Goal: Find contact information: Find contact information

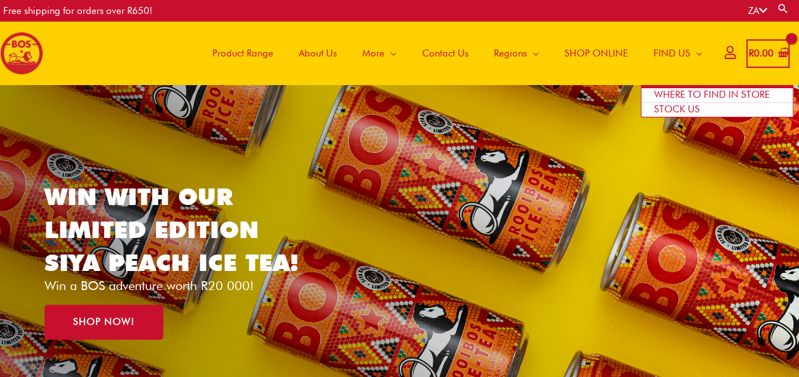
click at [684, 95] on span "WHERE TO FIND IN STORE" at bounding box center [712, 94] width 116 height 11
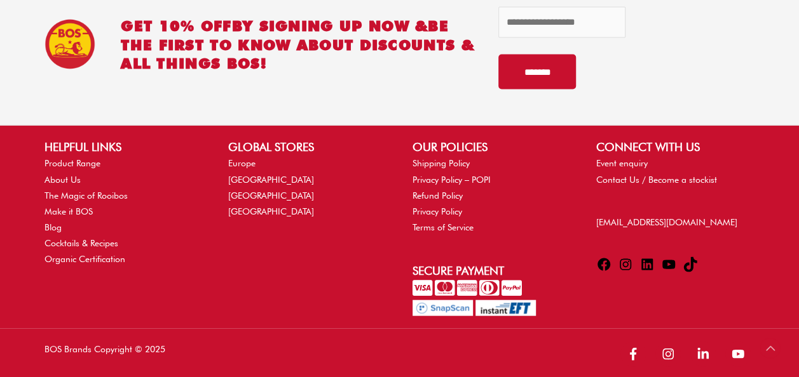
scroll to position [1216, 0]
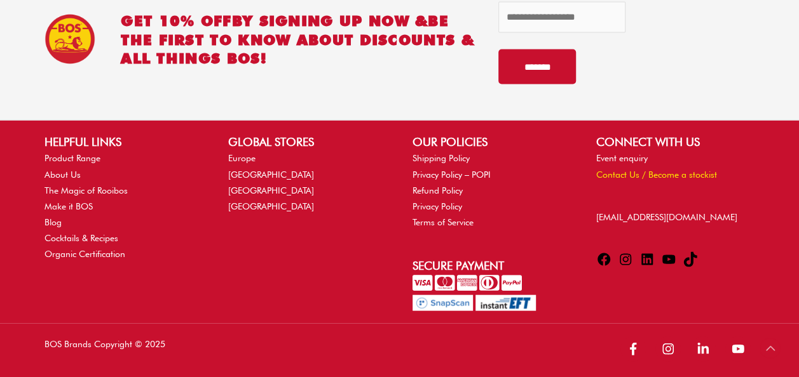
click at [659, 175] on link "Contact Us / Become a stockist" at bounding box center [656, 175] width 121 height 10
